Goal: Transaction & Acquisition: Purchase product/service

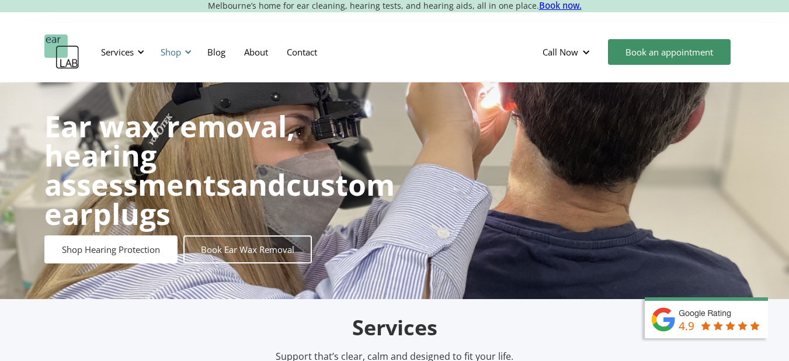
click at [189, 56] on div "Shop" at bounding box center [174, 51] width 41 height 35
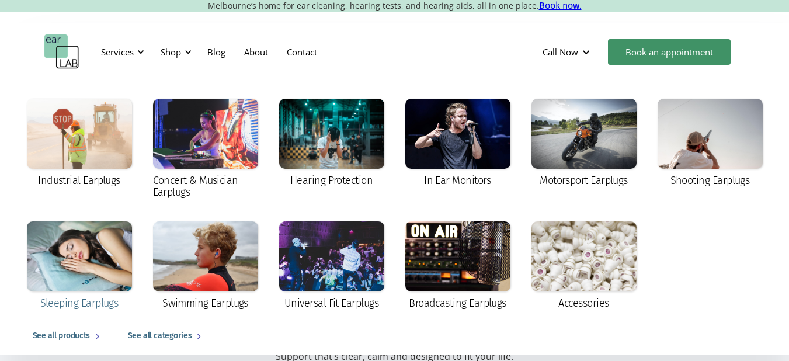
click at [81, 273] on div at bounding box center [79, 256] width 105 height 70
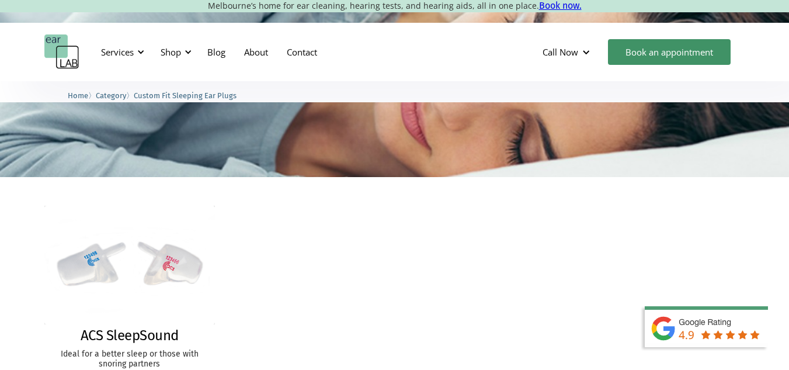
scroll to position [266, 0]
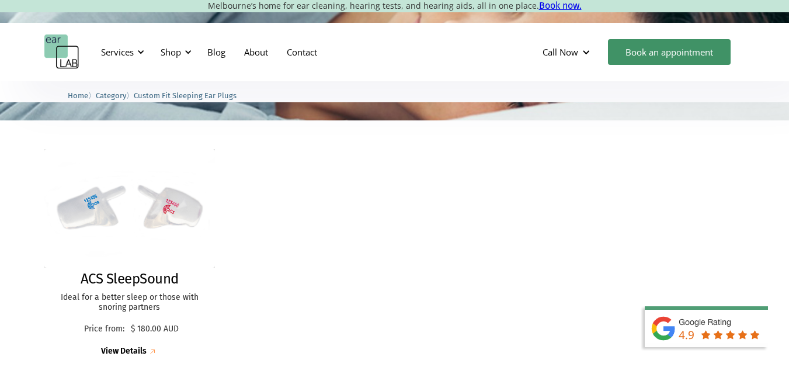
drag, startPoint x: 796, startPoint y: 54, endPoint x: 798, endPoint y: 98, distance: 43.8
click at [205, 197] on img at bounding box center [129, 208] width 177 height 123
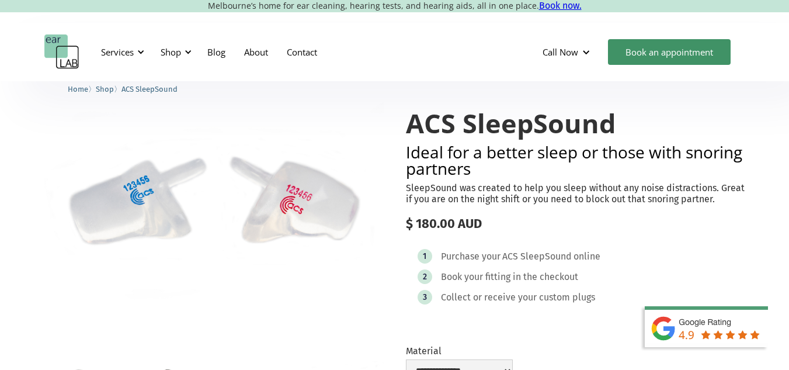
scroll to position [23, 0]
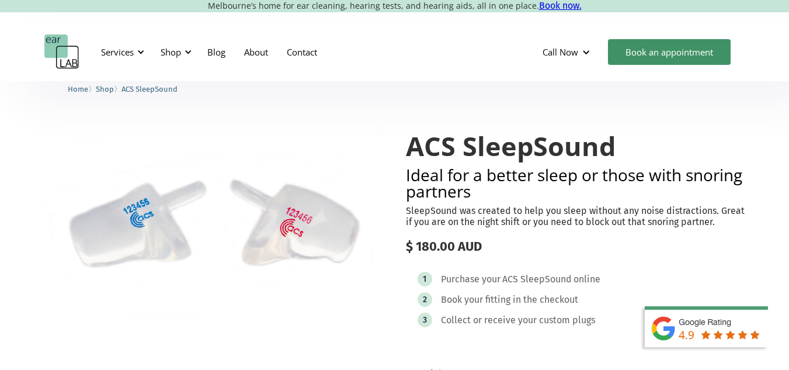
click at [789, 63] on html "Melbourne’s home for ear cleaning, hearing tests, and hearing aids, all in one …" at bounding box center [394, 162] width 789 height 370
